Goal: Information Seeking & Learning: Learn about a topic

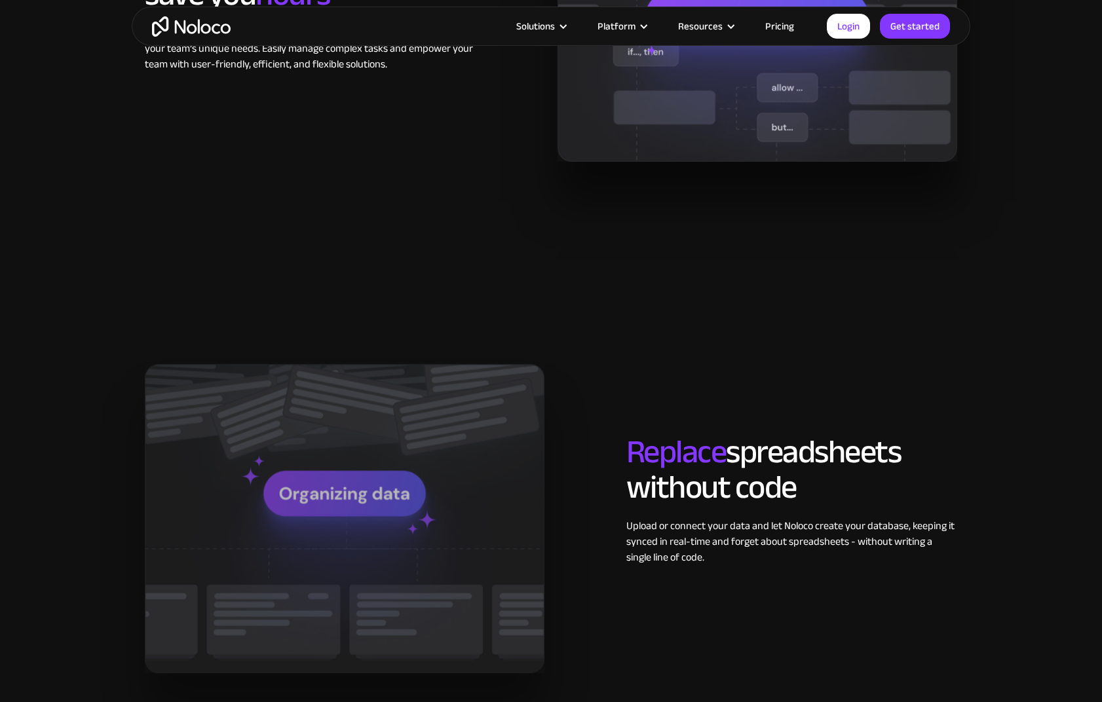
scroll to position [1253, 0]
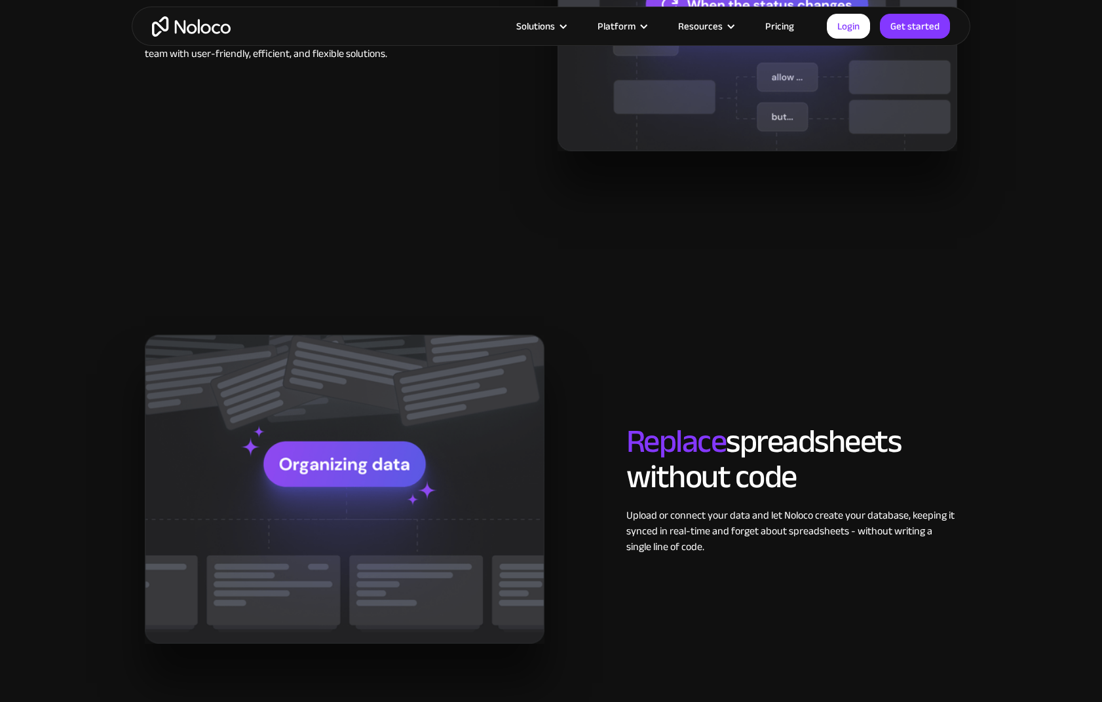
click at [785, 28] on link "Pricing" at bounding box center [780, 26] width 62 height 17
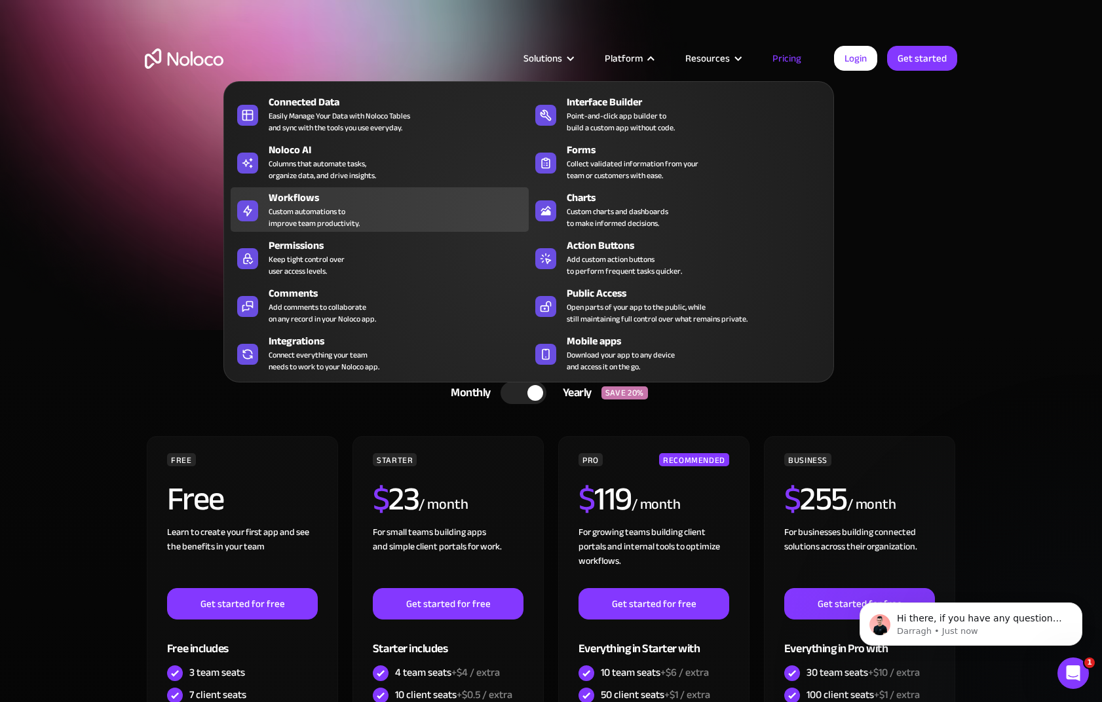
click at [311, 217] on div "Custom automations to improve team productivity." at bounding box center [314, 218] width 91 height 24
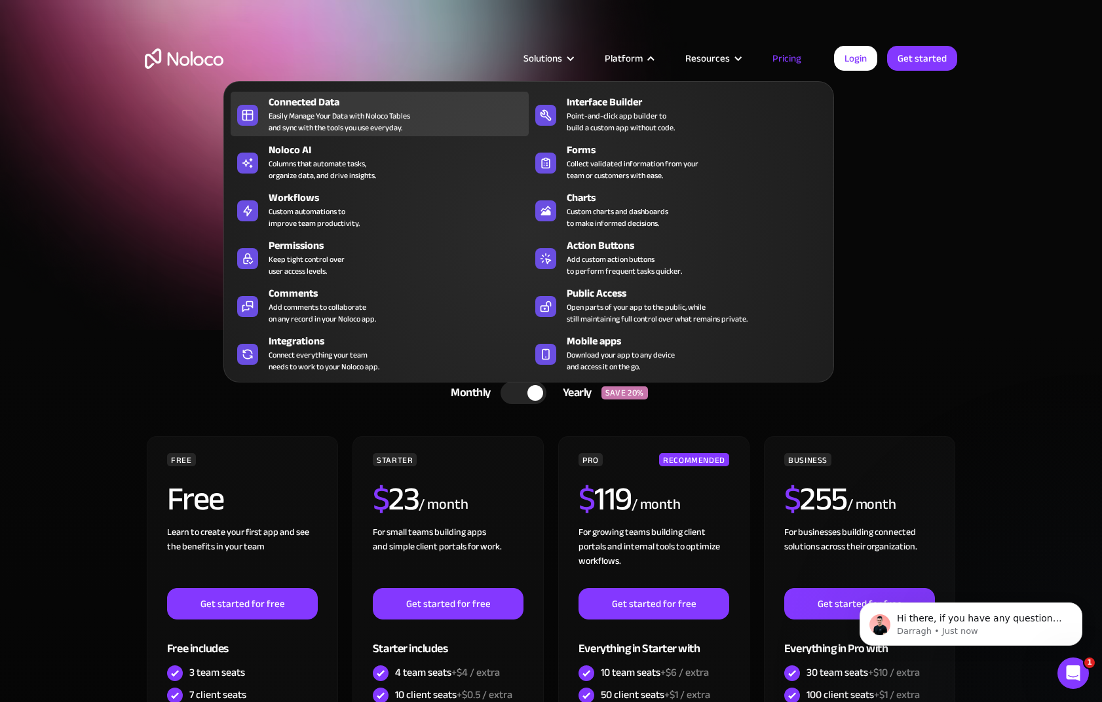
click at [304, 117] on div "Easily Manage Your Data with Noloco Tables and sync with the tools you use ever…" at bounding box center [340, 122] width 142 height 24
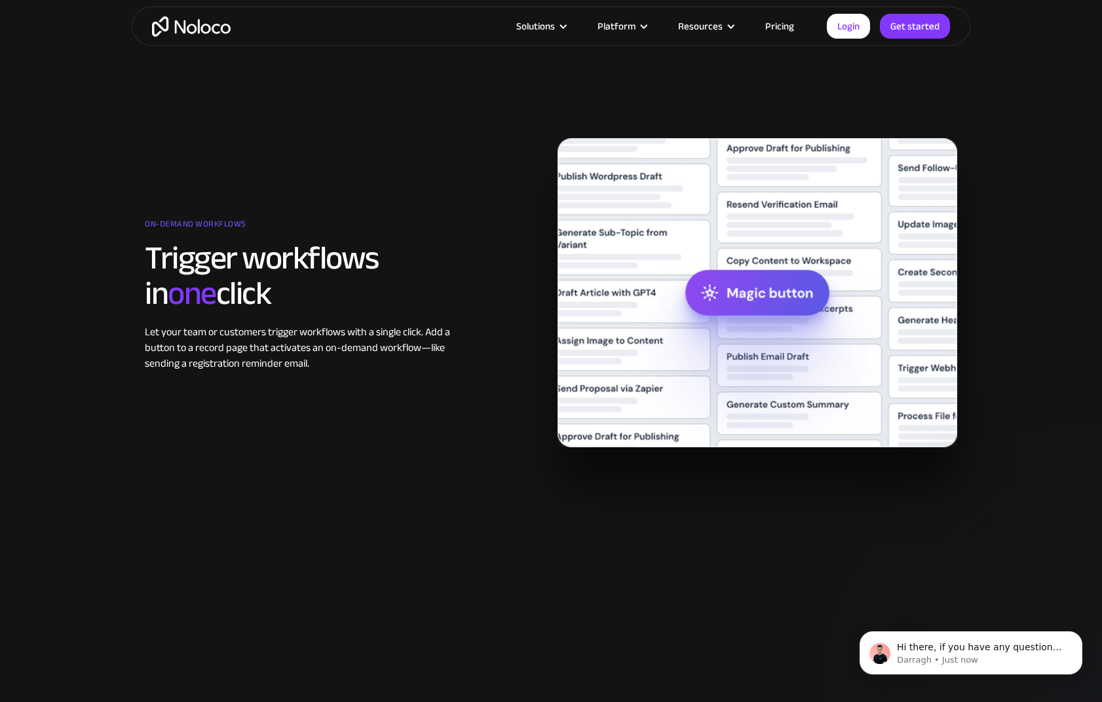
scroll to position [1849, 0]
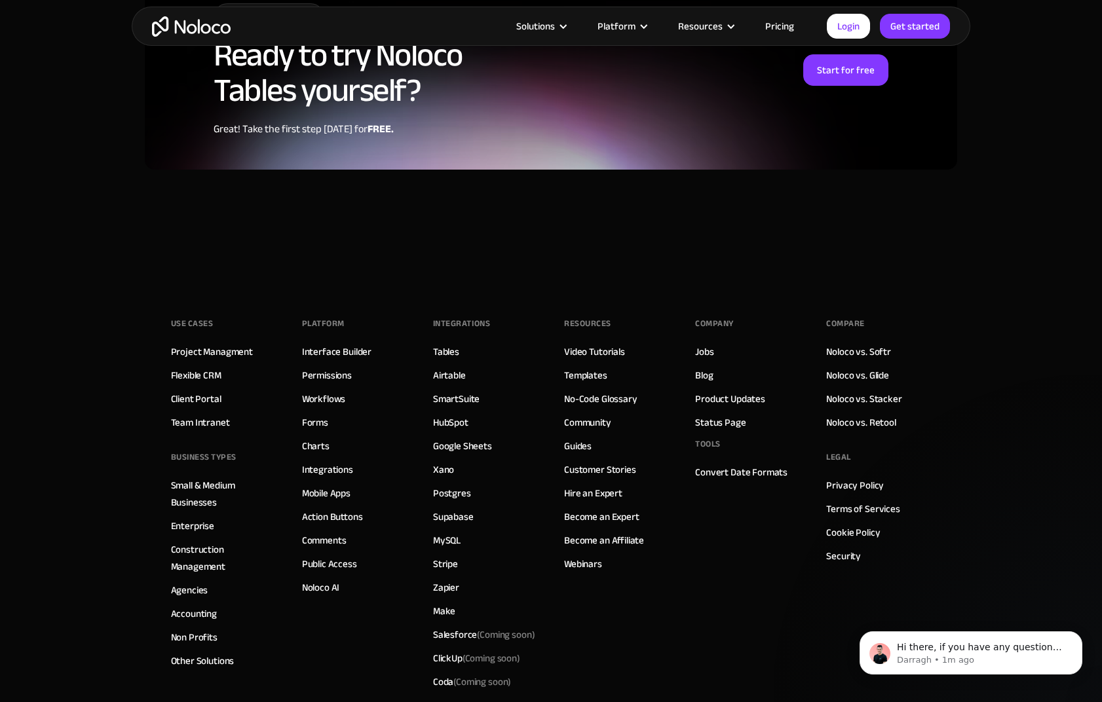
scroll to position [3417, 0]
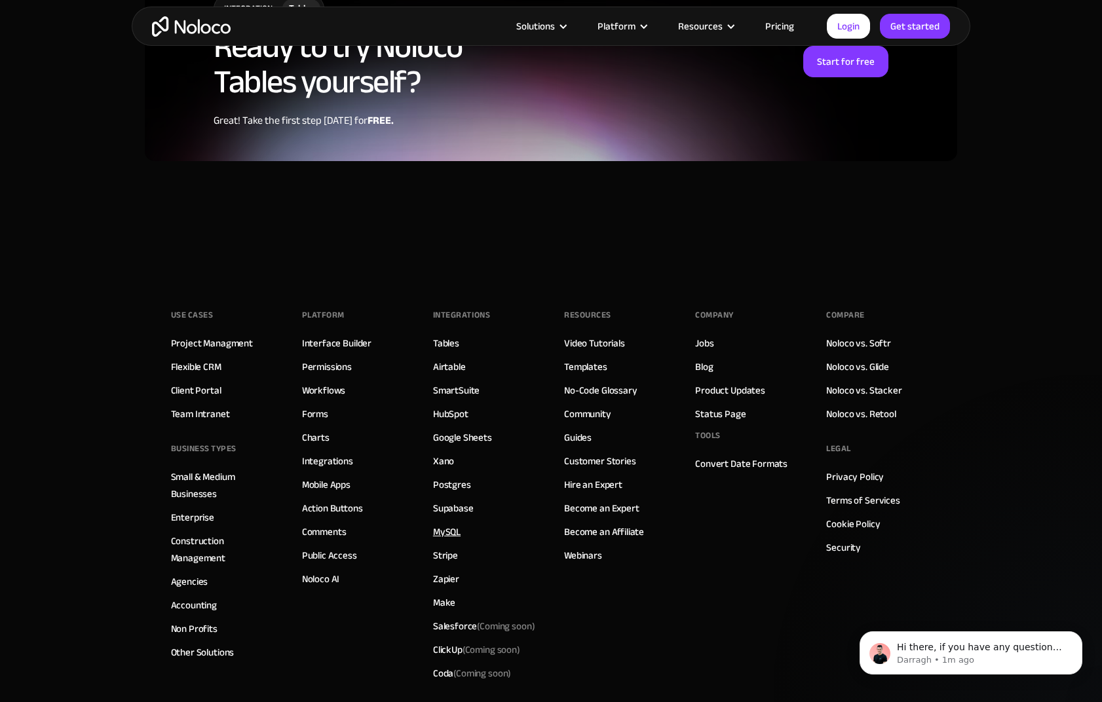
click at [445, 523] on link "MySQL" at bounding box center [447, 531] width 28 height 17
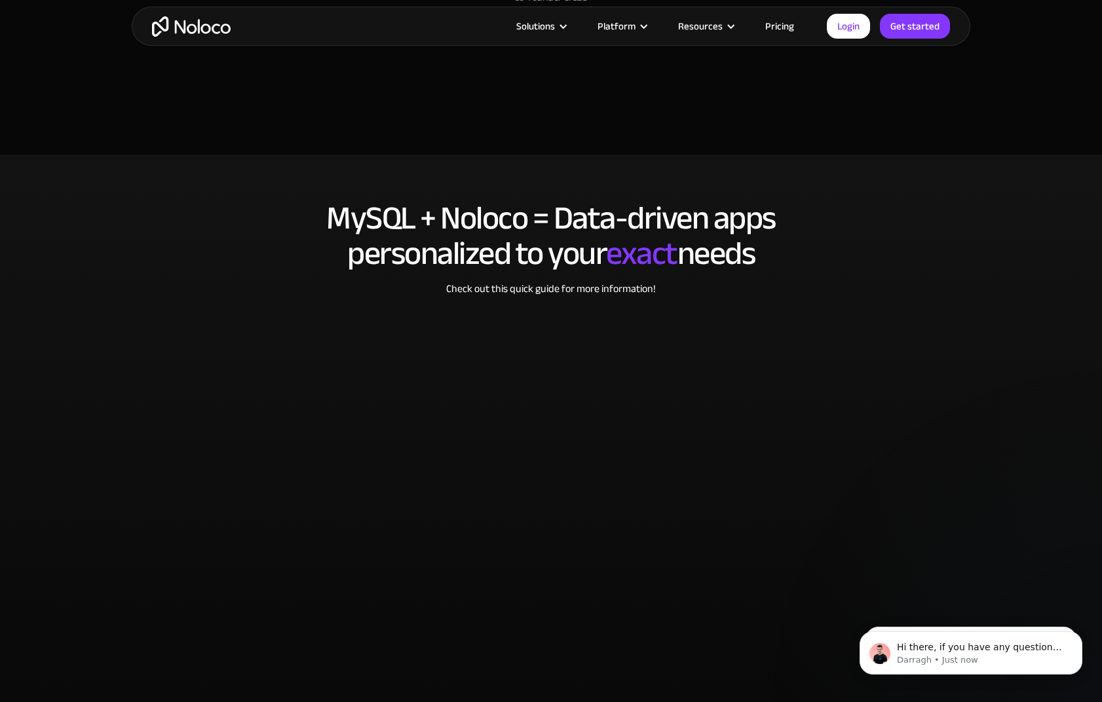
scroll to position [2539, 0]
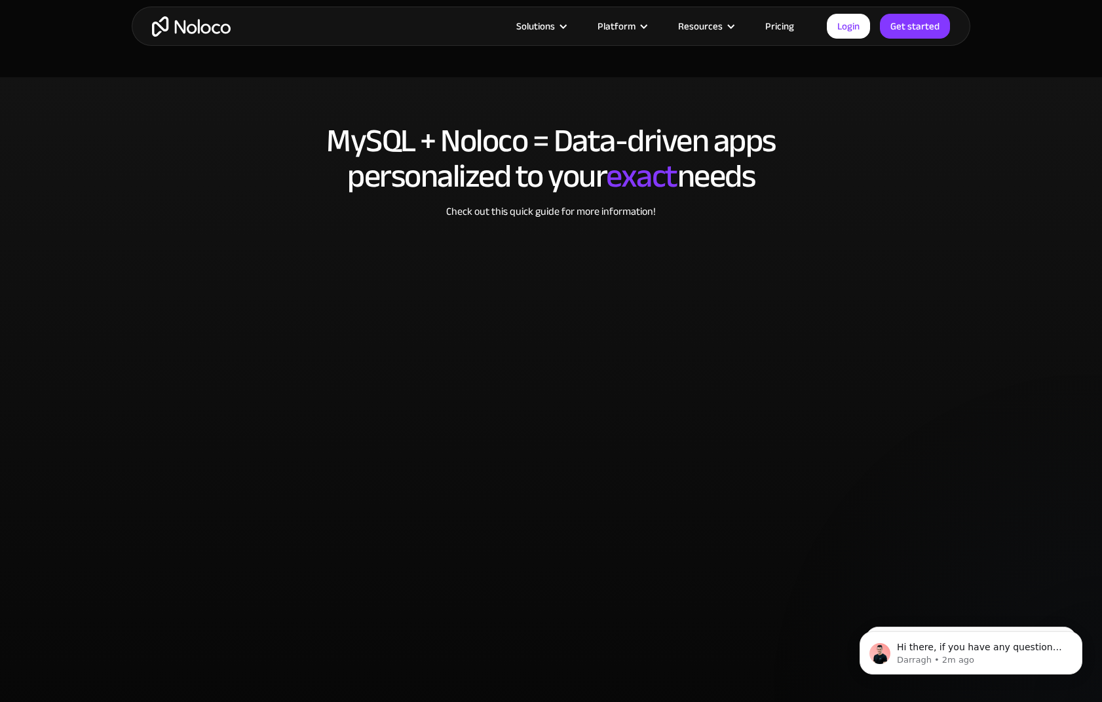
click at [781, 20] on link "Pricing" at bounding box center [780, 26] width 62 height 17
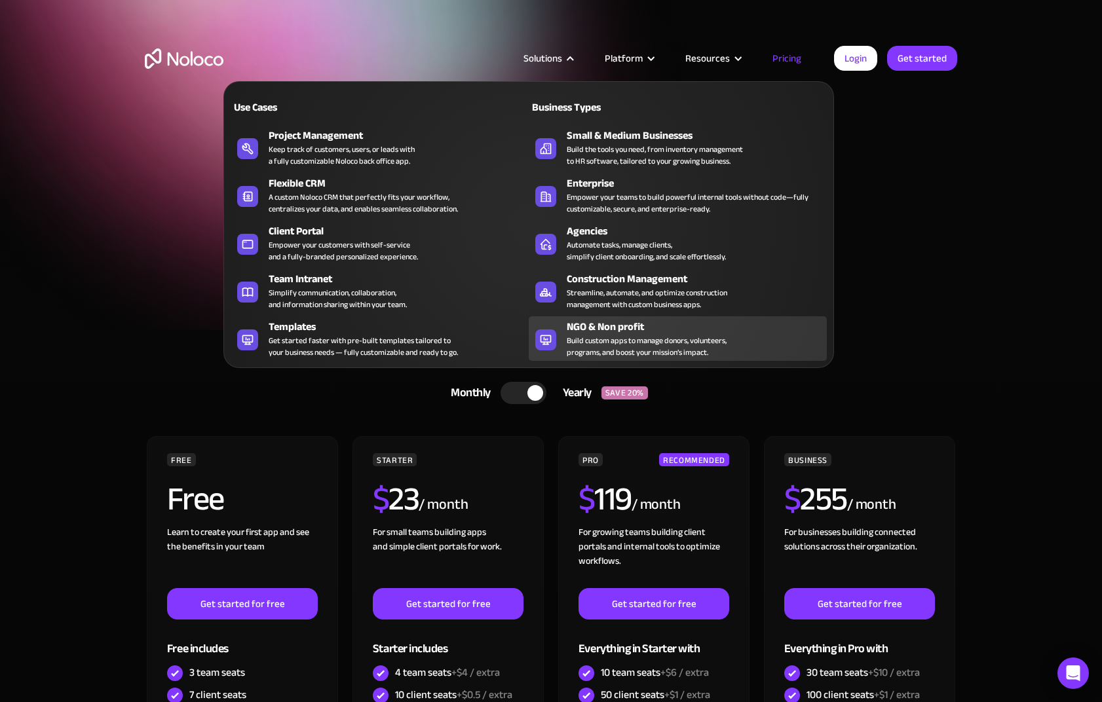
click at [674, 345] on div "Build custom apps to manage donors, volunteers, programs, and boost your missio…" at bounding box center [647, 347] width 160 height 24
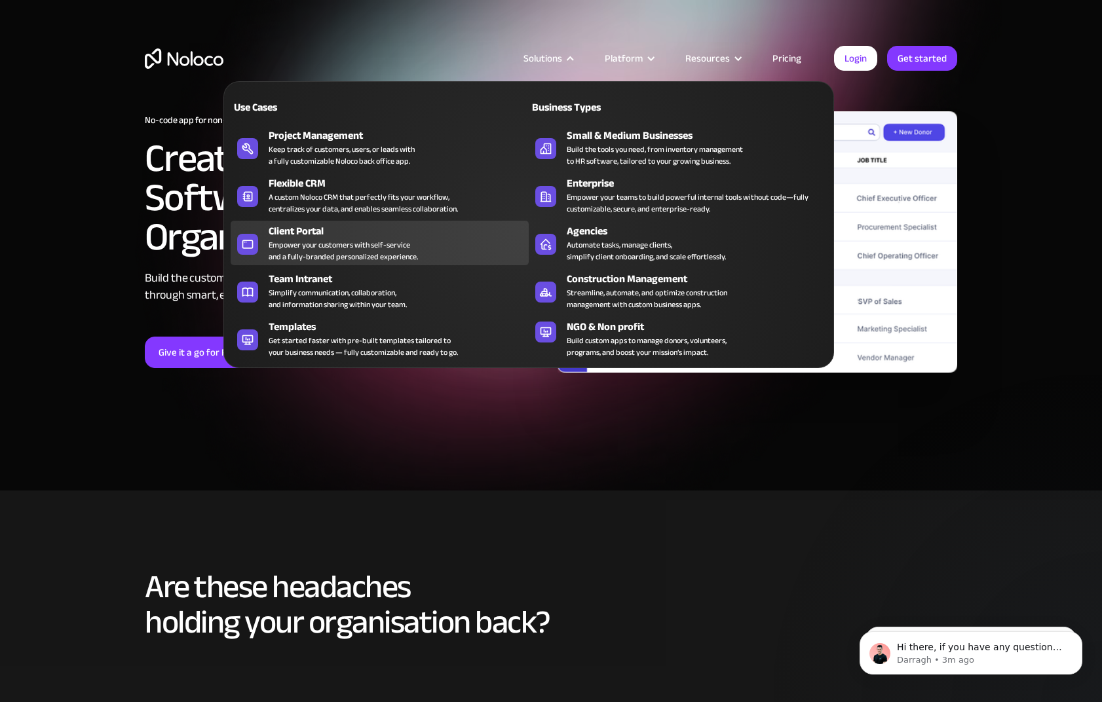
click at [386, 258] on div "Empower your customers with self-service and a fully-branded personalized exper…" at bounding box center [343, 251] width 149 height 24
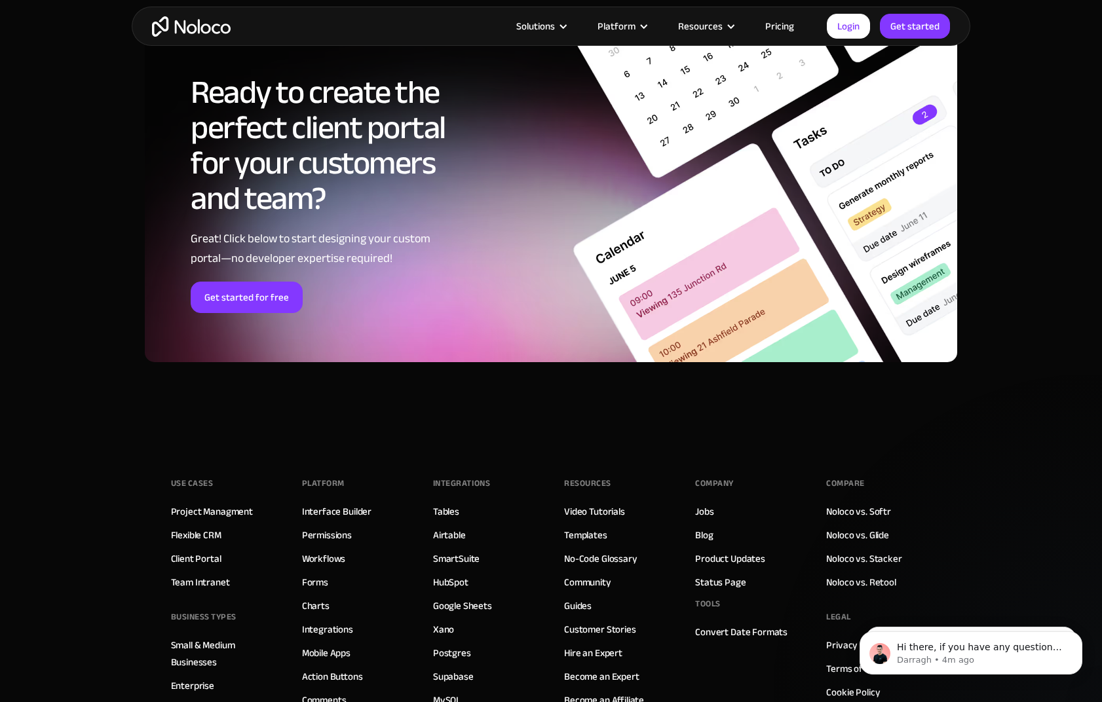
scroll to position [6969, 0]
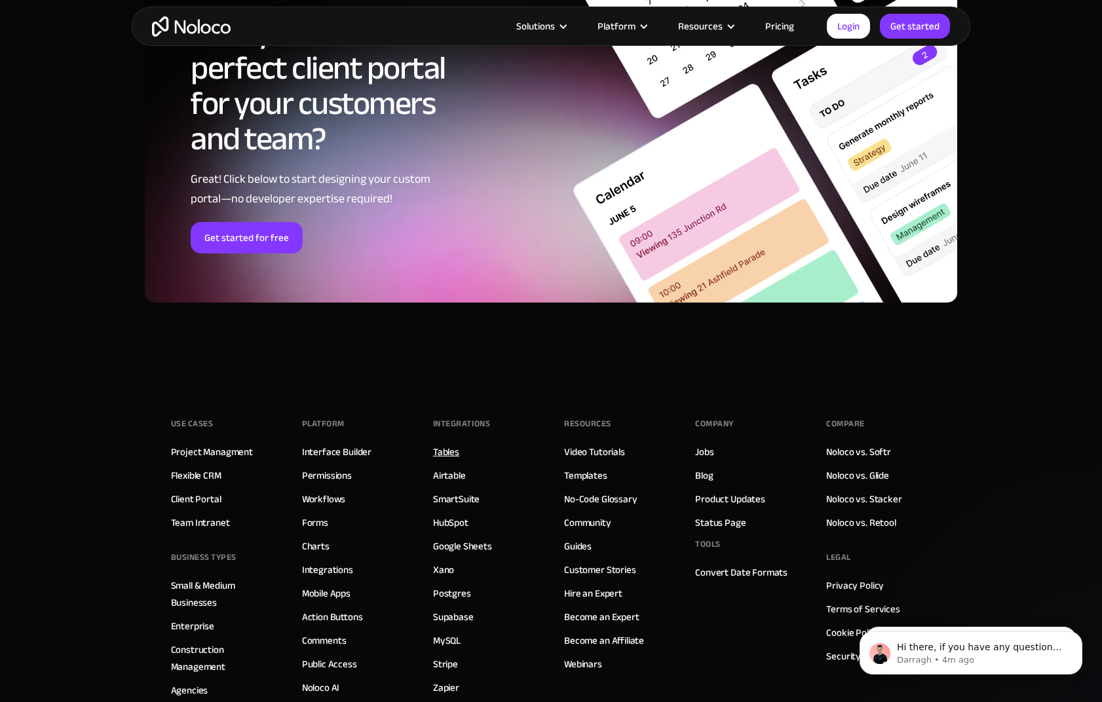
click at [443, 451] on link "Tables" at bounding box center [446, 452] width 26 height 17
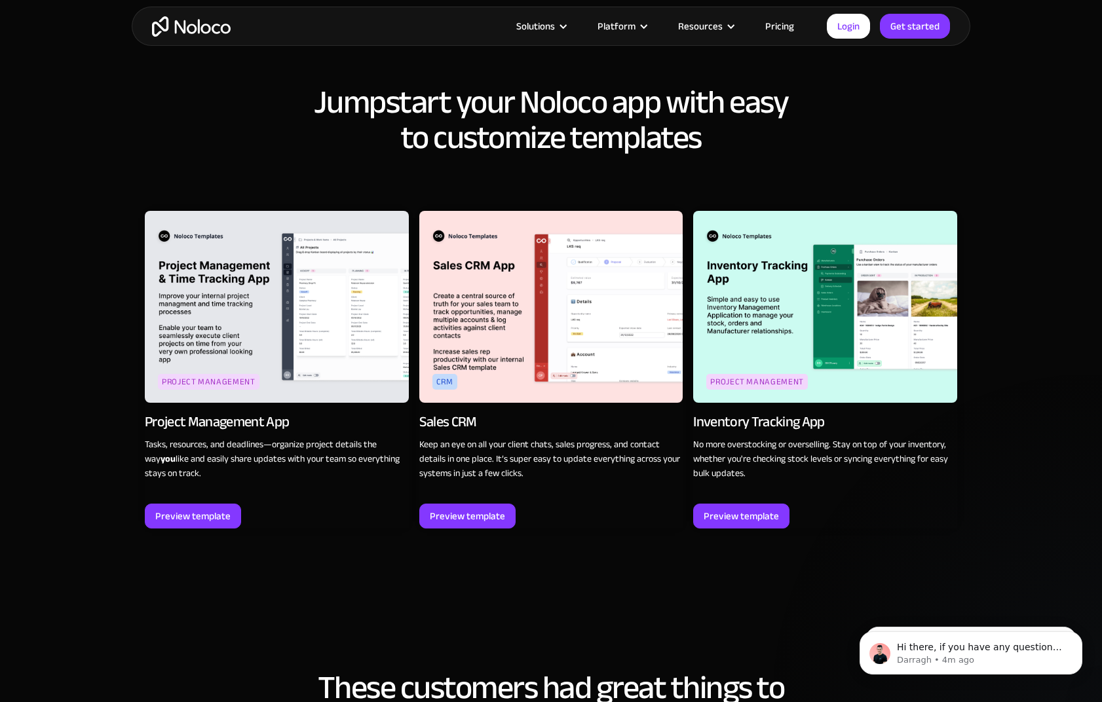
scroll to position [1642, 0]
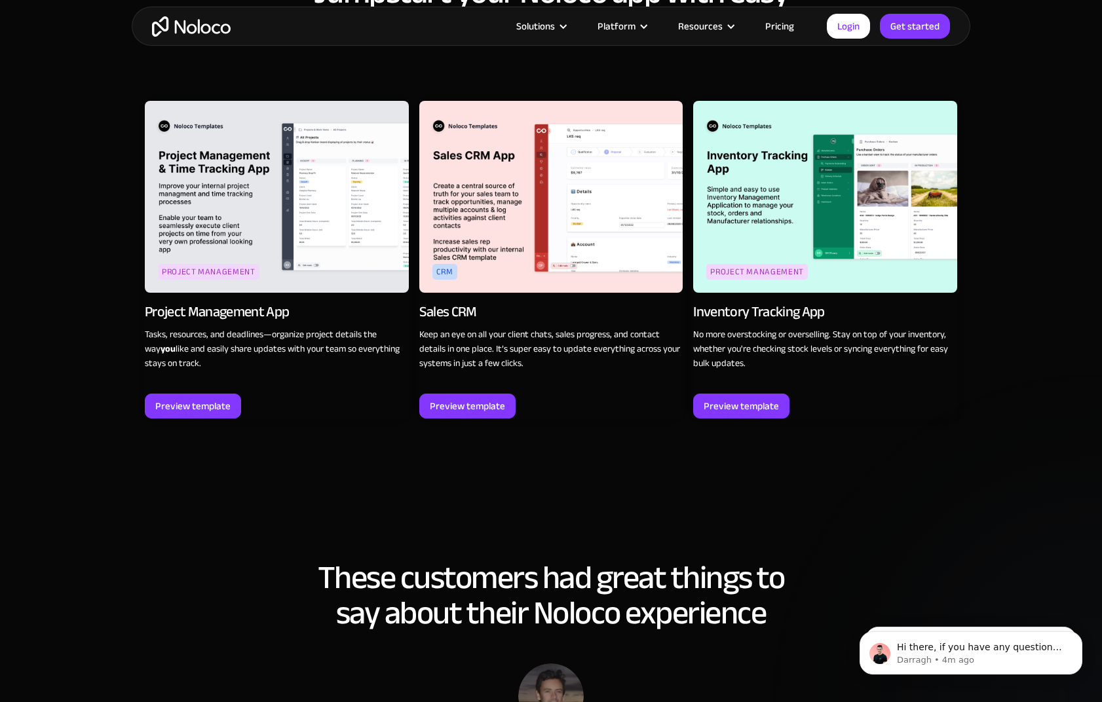
click at [987, 470] on section "Jumpstart your Noloco app with easy to customize templates Project Management P…" at bounding box center [551, 203] width 1102 height 615
